Goal: Share content: Share content

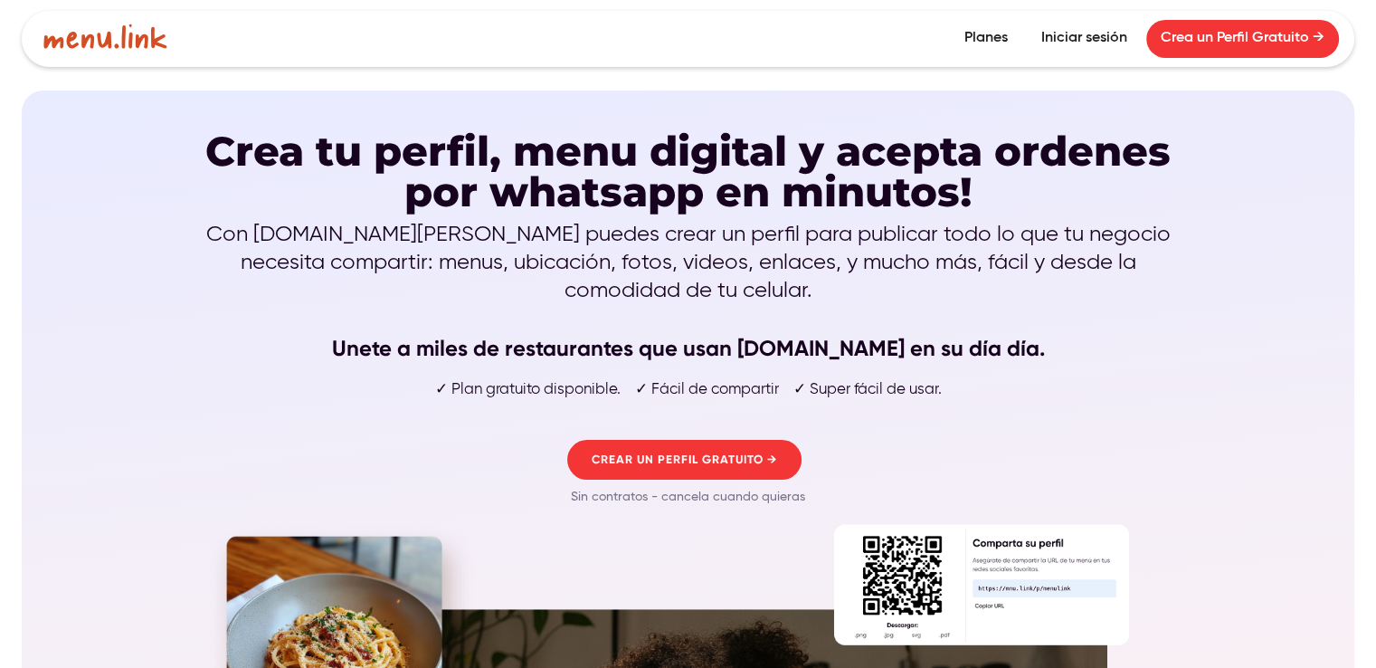
click at [977, 38] on link "Planes" at bounding box center [986, 39] width 72 height 38
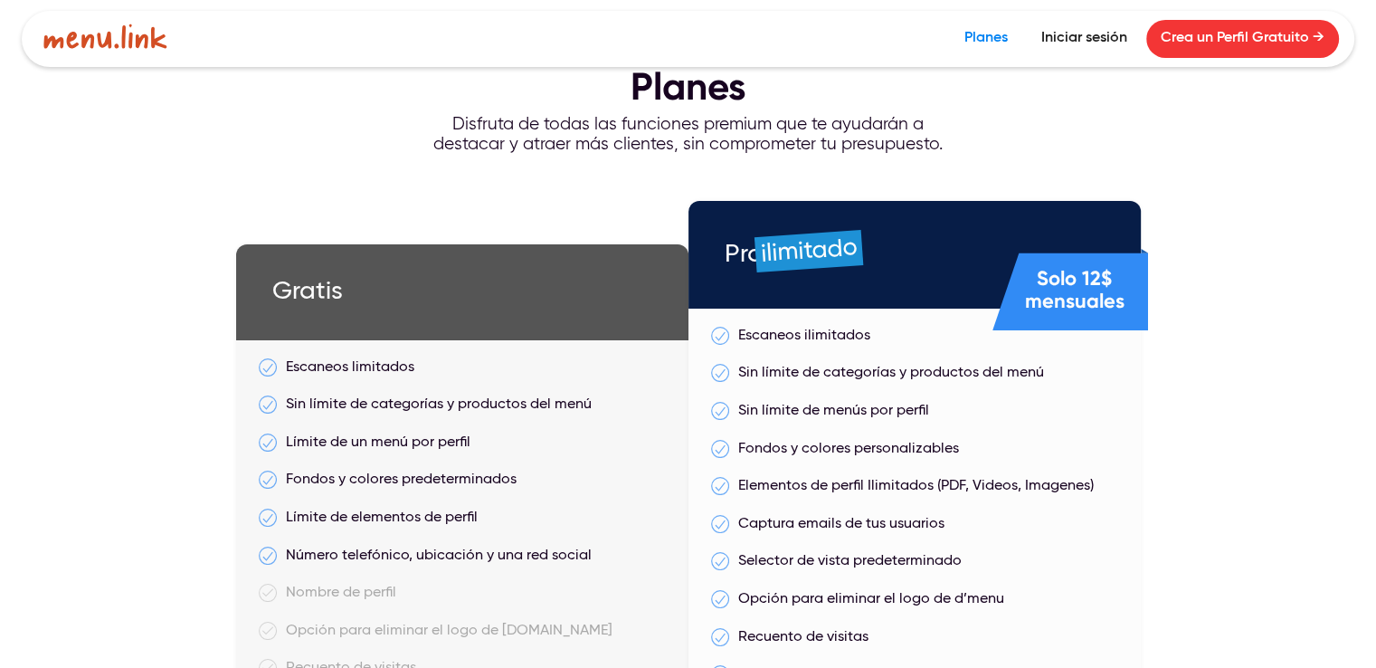
click at [1072, 32] on link "Iniciar sesión" at bounding box center [1084, 39] width 115 height 38
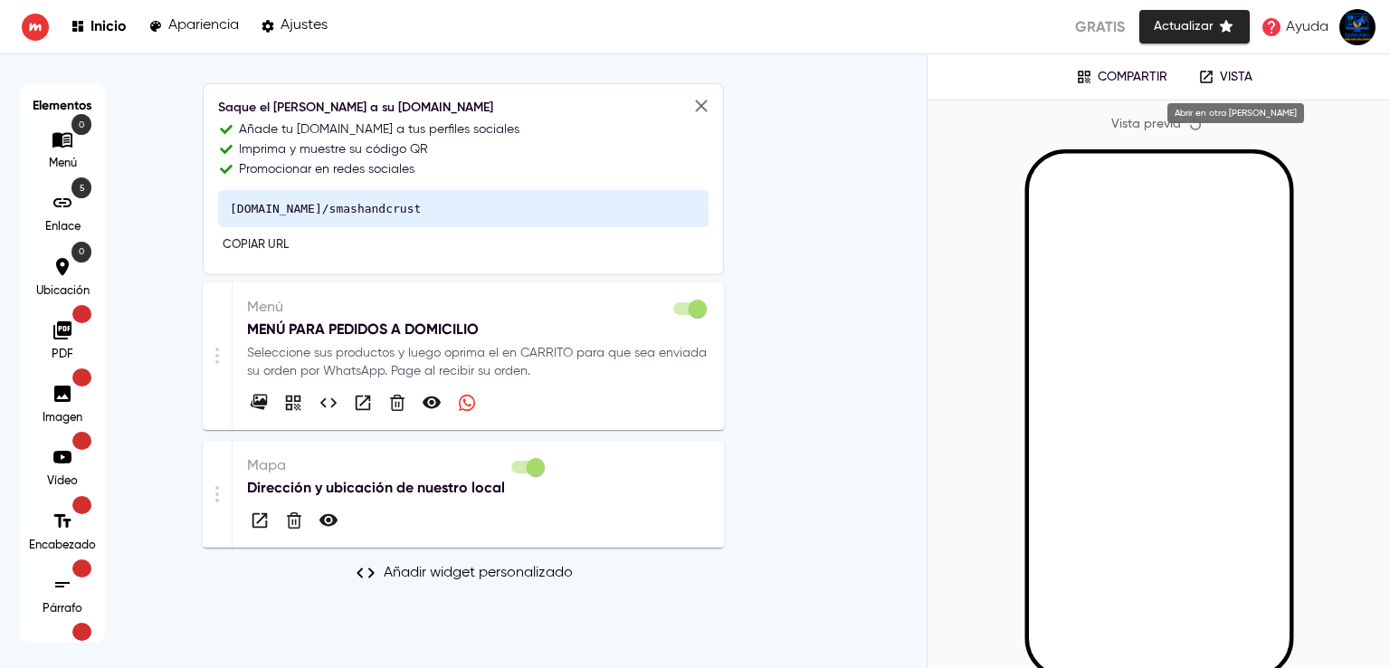
click at [1206, 81] on icon at bounding box center [1206, 77] width 16 height 16
click at [1118, 74] on p "Compartir" at bounding box center [1133, 77] width 70 height 15
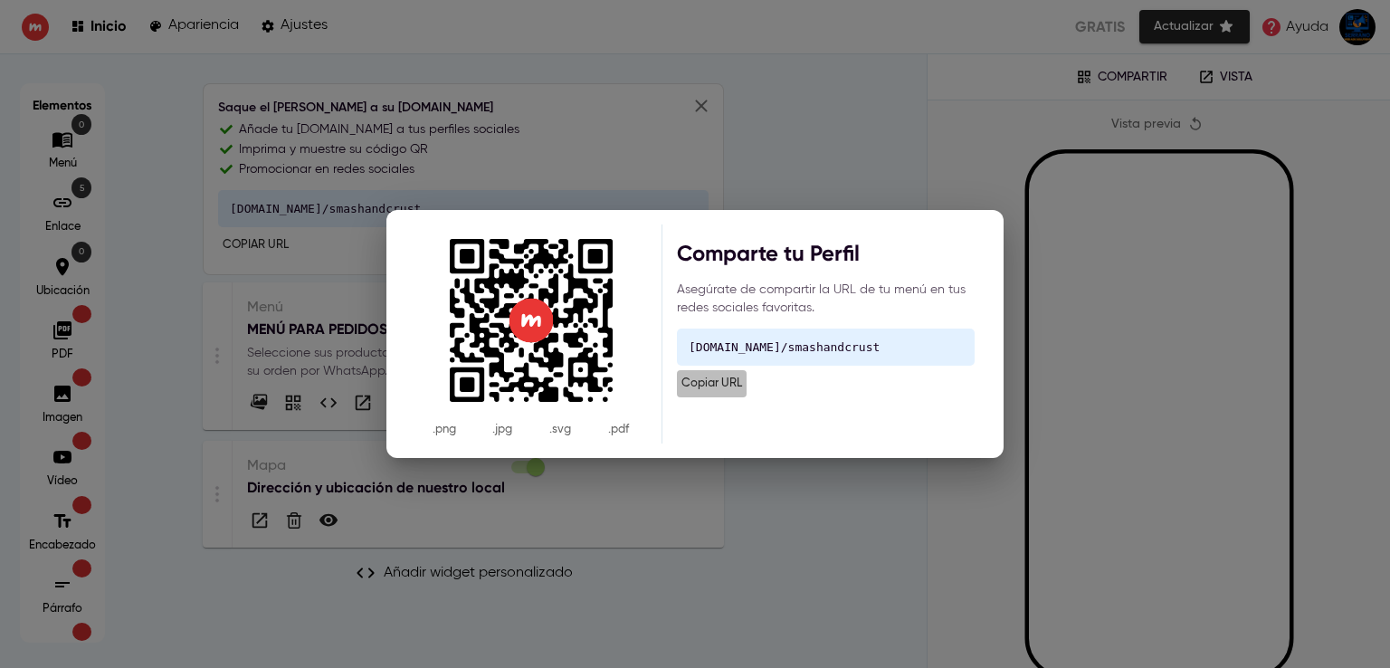
click at [699, 375] on span "Copiar URL" at bounding box center [711, 384] width 61 height 21
click at [962, 145] on div ".Png .Jpg .Svg .Pdf Comparte tu Perfil Asegúrate de compartir la URL de tu menú…" at bounding box center [695, 334] width 1390 height 668
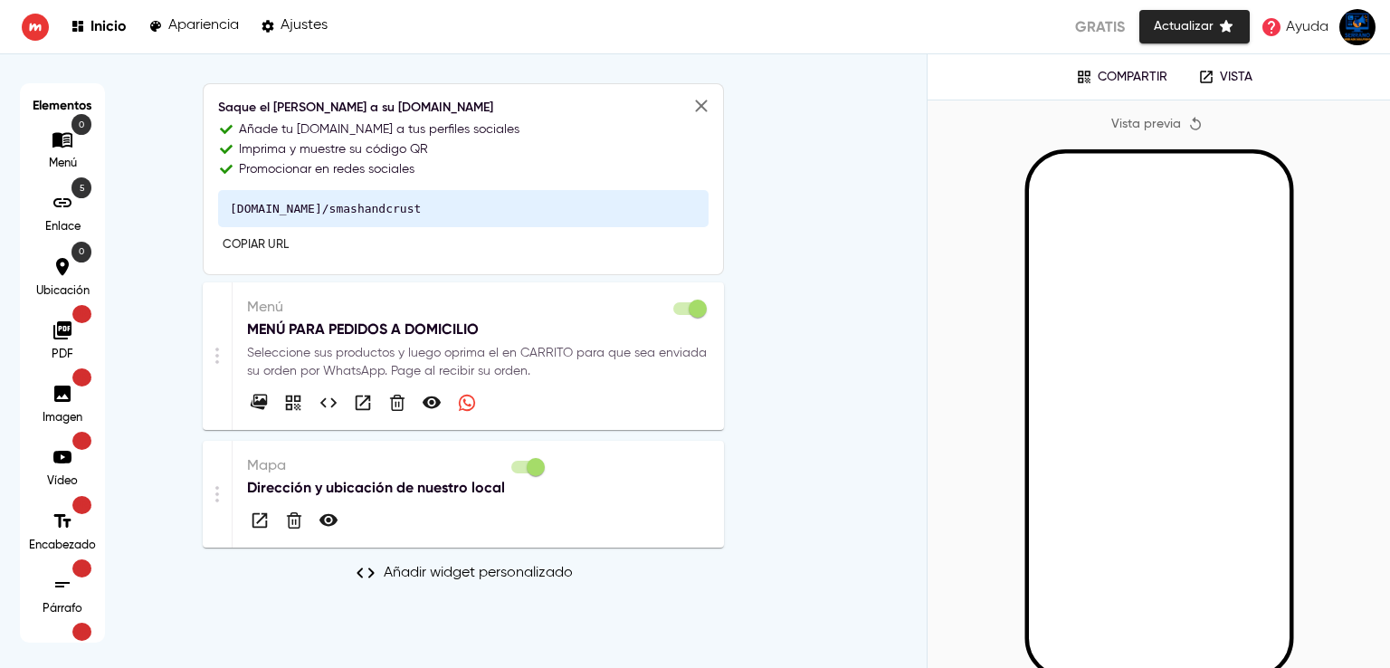
click at [71, 334] on icon at bounding box center [62, 330] width 18 height 18
click at [807, 211] on div "Saque el máximo partido a su menú.link Añade tu menu.link a tus perfiles social…" at bounding box center [463, 360] width 869 height 555
